Goal: Transaction & Acquisition: Purchase product/service

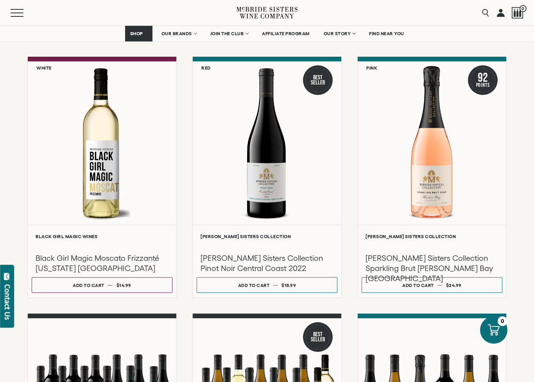
scroll to position [329, 0]
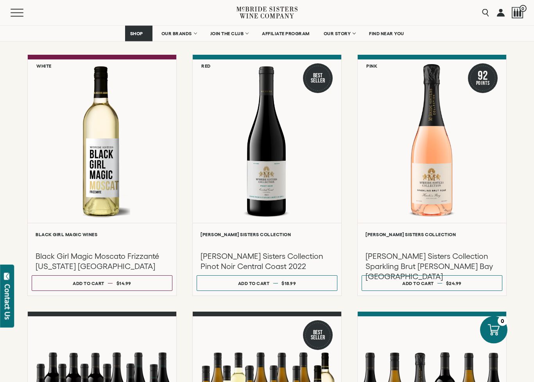
click at [488, 257] on div "[PERSON_NAME] Sisters Collection Sparkling Brut [PERSON_NAME] Bay [GEOGRAPHIC_D…" at bounding box center [431, 254] width 141 height 34
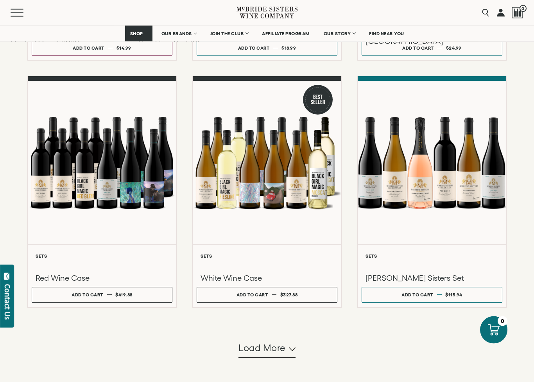
scroll to position [565, 0]
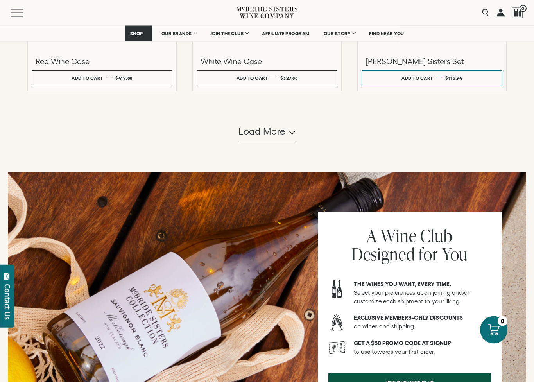
click at [279, 135] on span "Load more" at bounding box center [261, 131] width 47 height 13
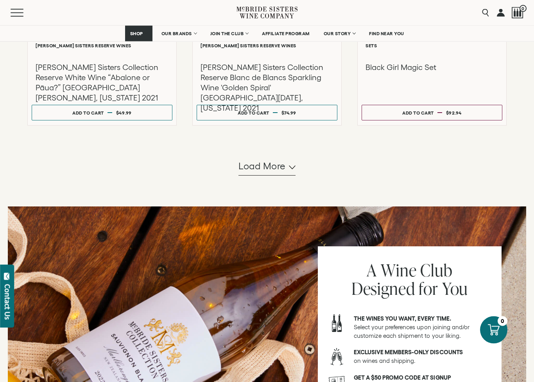
scroll to position [1596, 0]
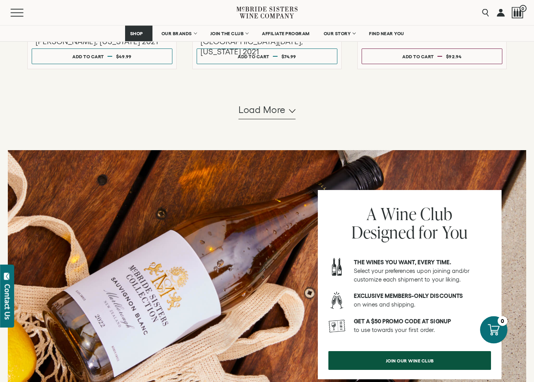
click at [278, 110] on span "Load more" at bounding box center [261, 110] width 47 height 13
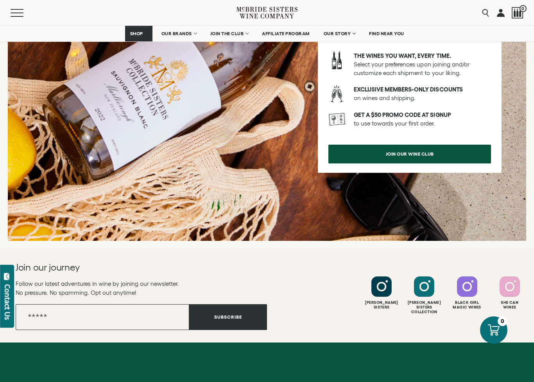
scroll to position [2643, 0]
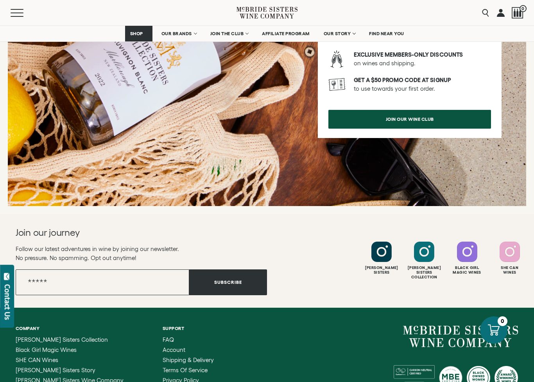
click at [3, 219] on div "Join our journey Follow our latest adventures in wine by joining our newsletter…" at bounding box center [267, 261] width 534 height 94
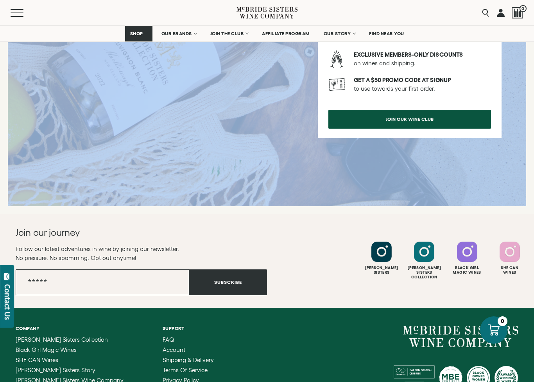
click at [453, 232] on div "Join our journey Follow our latest adventures in wine by joining our newsletter…" at bounding box center [267, 260] width 502 height 69
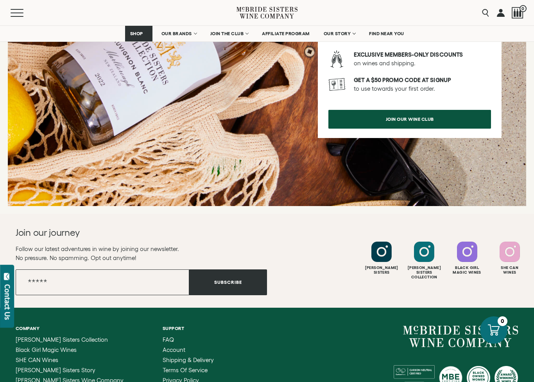
click at [512, 88] on div at bounding box center [267, 57] width 518 height 297
click at [385, 30] on link "FIND NEAR YOU" at bounding box center [386, 34] width 45 height 16
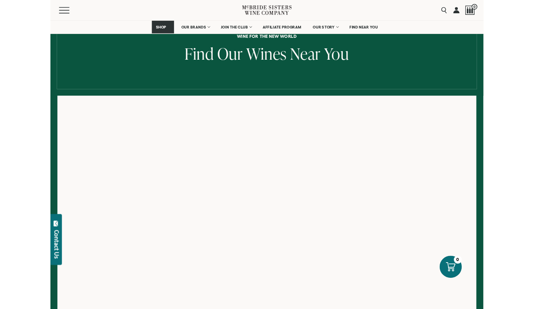
scroll to position [59, 0]
